Goal: Check status: Check status

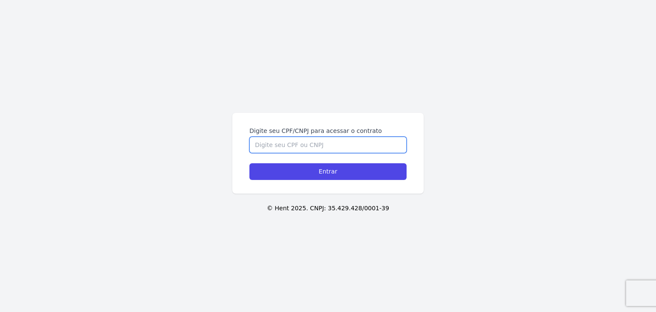
click at [376, 146] on input "Digite seu CPF/CNPJ para acessar o contrato" at bounding box center [327, 145] width 157 height 16
paste input "099.415.228-04"
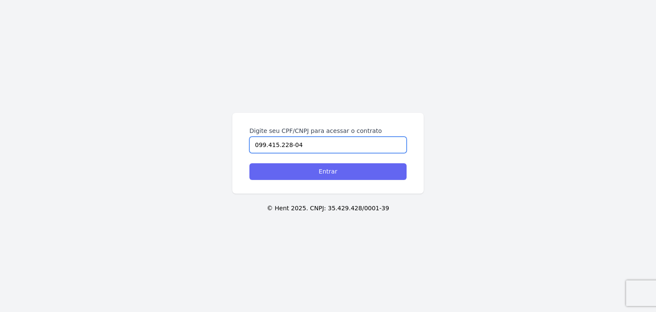
type input "099.415.228-04"
click at [370, 171] on input "Entrar" at bounding box center [327, 171] width 157 height 17
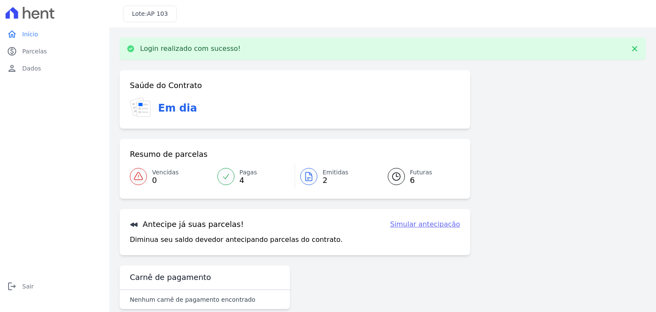
click at [317, 171] on link "Emitidas 2" at bounding box center [336, 176] width 82 height 24
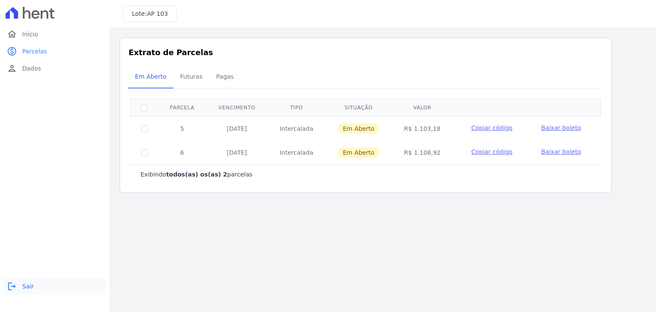
click at [18, 285] on link "logout Sair" at bounding box center [54, 286] width 103 height 17
